Goal: Task Accomplishment & Management: Use online tool/utility

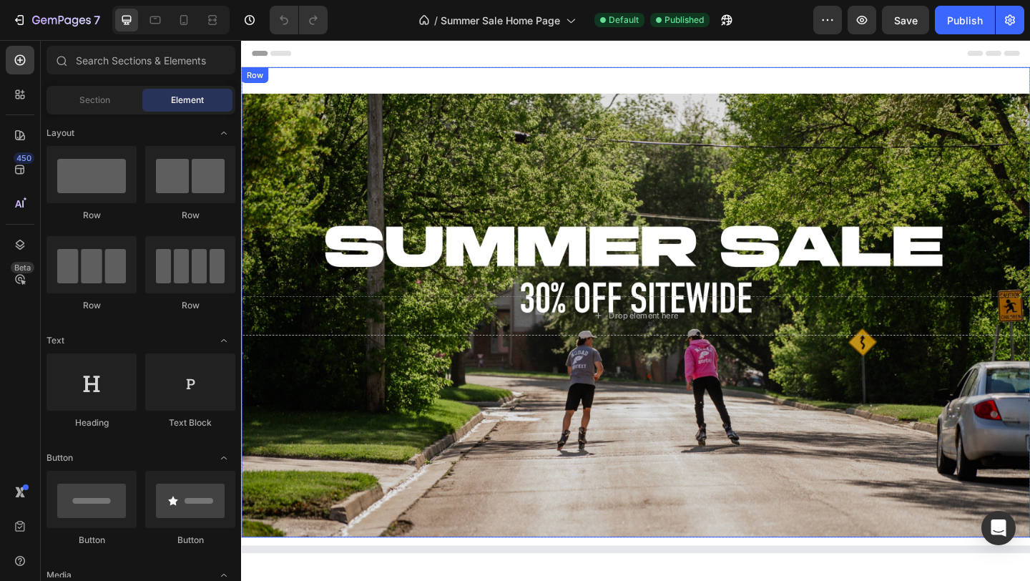
click at [458, 76] on div "Drop element here Hero Banner" at bounding box center [670, 324] width 858 height 511
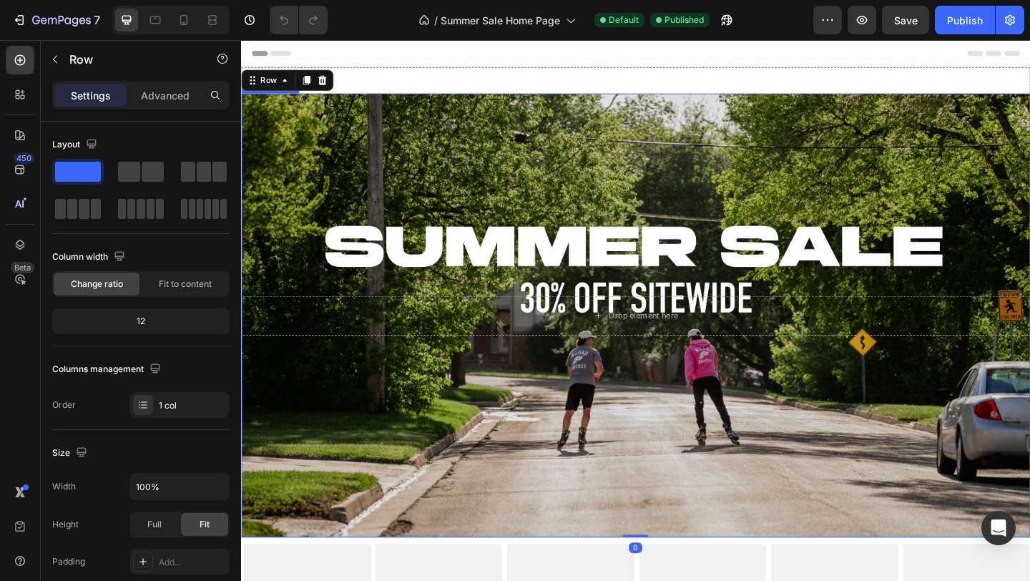
click at [444, 103] on div "Overlay" at bounding box center [670, 339] width 858 height 483
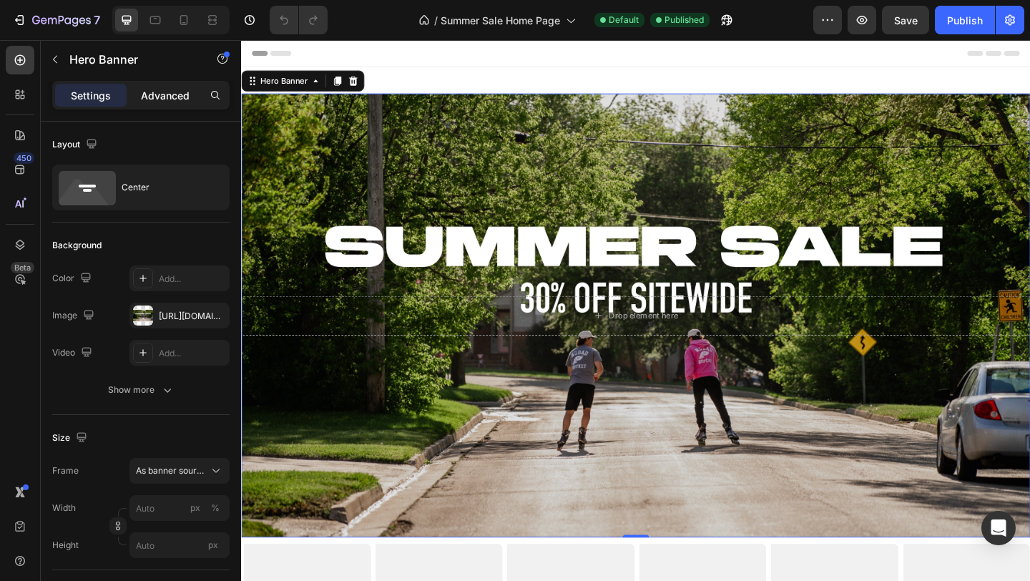
click at [155, 102] on p "Advanced" at bounding box center [165, 95] width 49 height 15
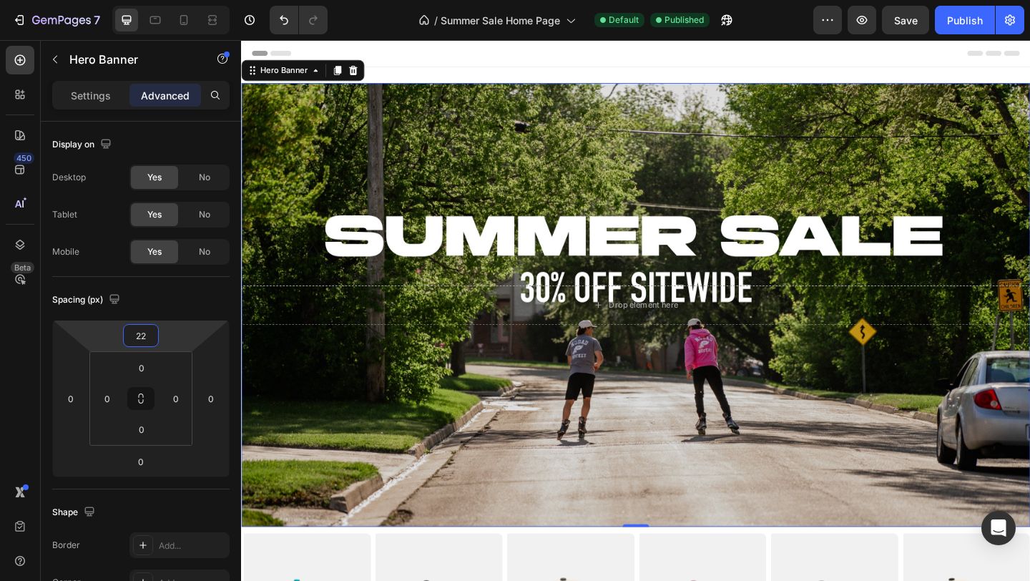
type input "20"
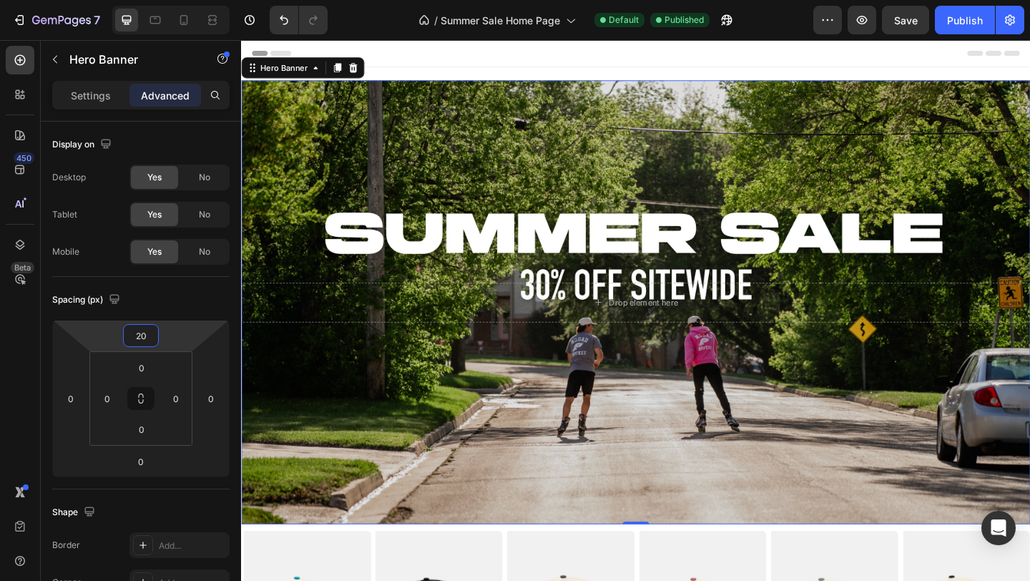
click at [180, 0] on html "7 Version history / Summer Sale Home Page Default Published Preview Save Publis…" at bounding box center [515, 0] width 1030 height 0
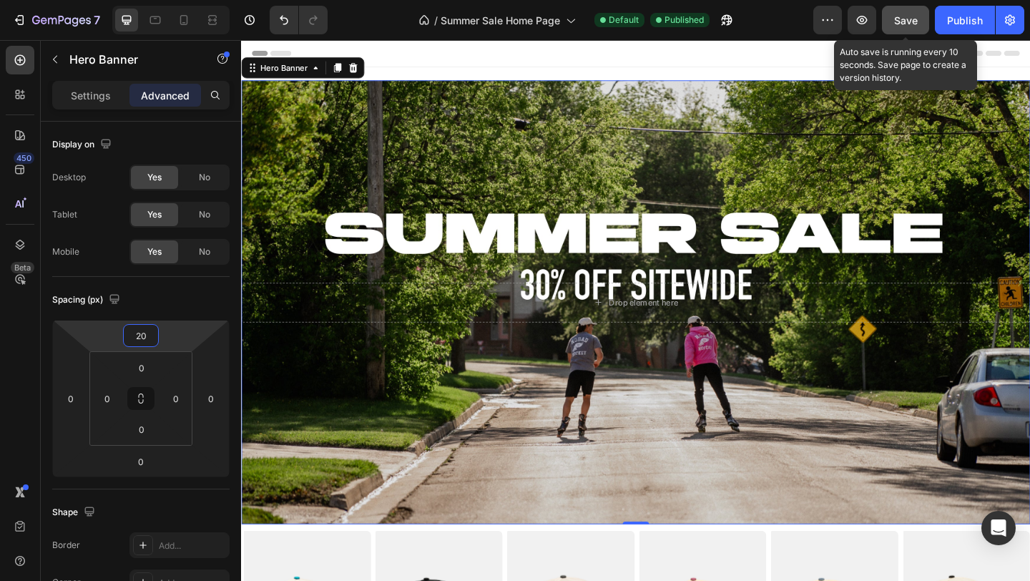
click at [914, 21] on span "Save" at bounding box center [906, 20] width 24 height 12
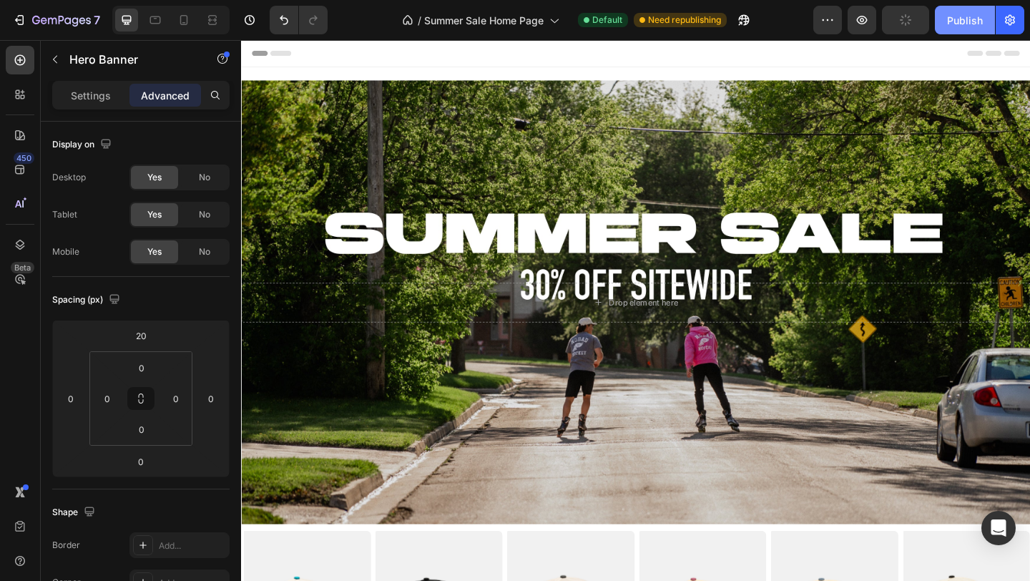
click at [966, 15] on div "Publish" at bounding box center [965, 20] width 36 height 15
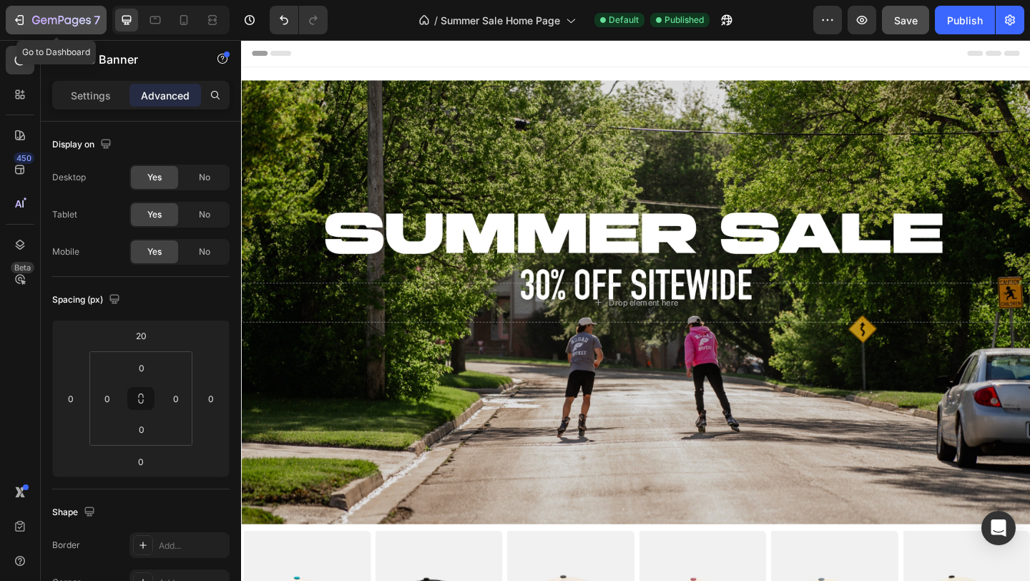
click at [12, 17] on icon "button" at bounding box center [19, 20] width 14 height 14
